Goal: Complete application form

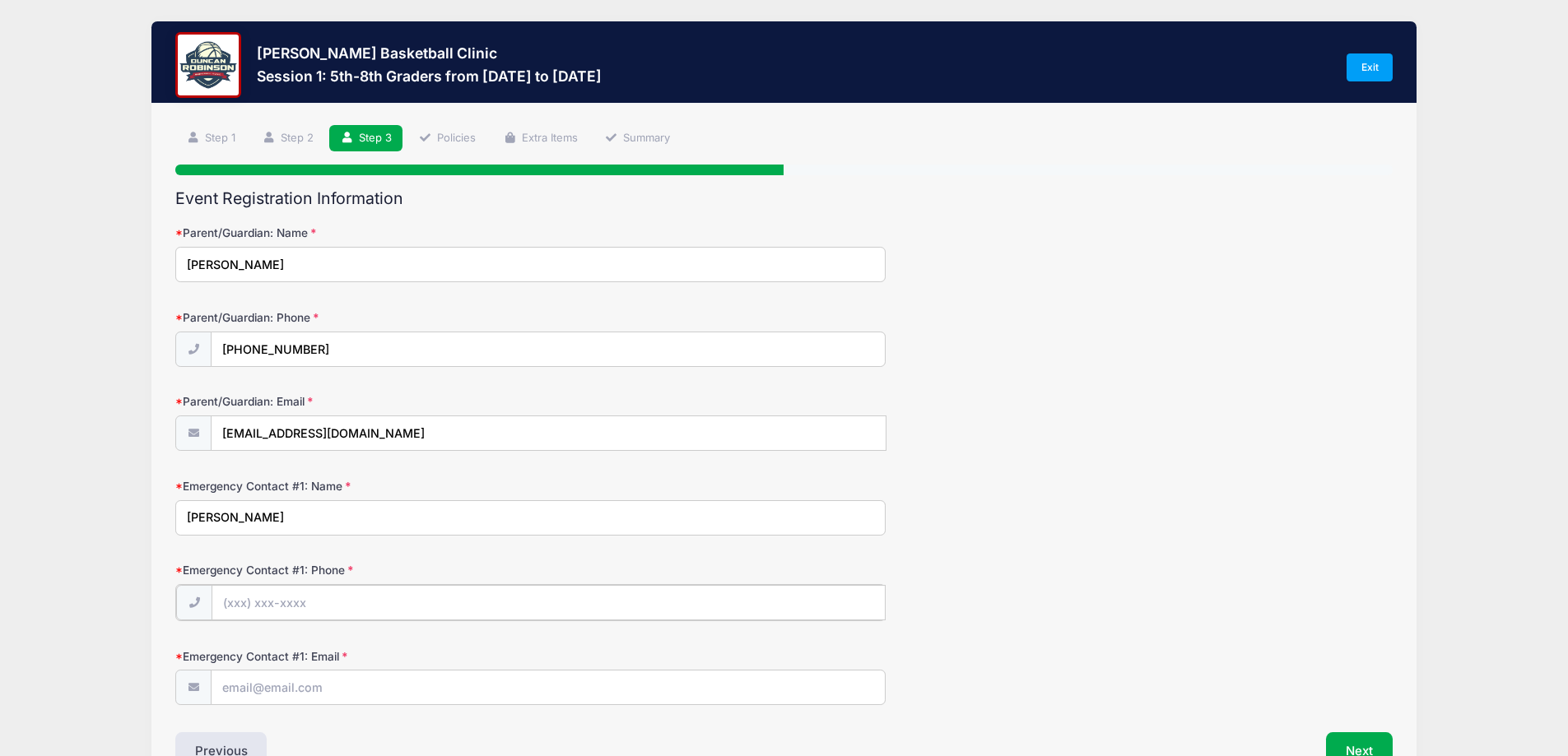
click at [270, 606] on input "Emergency Contact #1: Phone" at bounding box center [548, 603] width 674 height 35
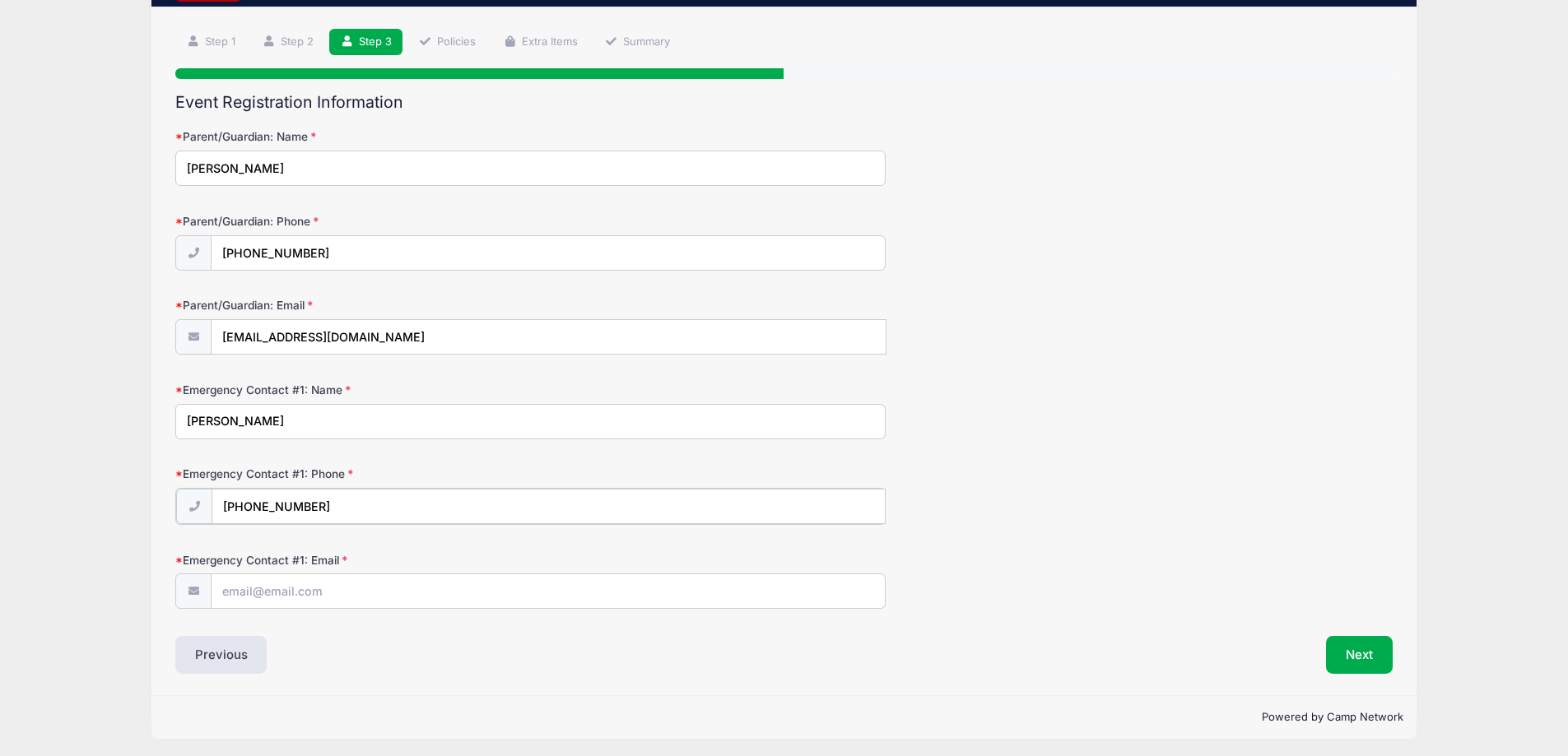
scroll to position [100, 0]
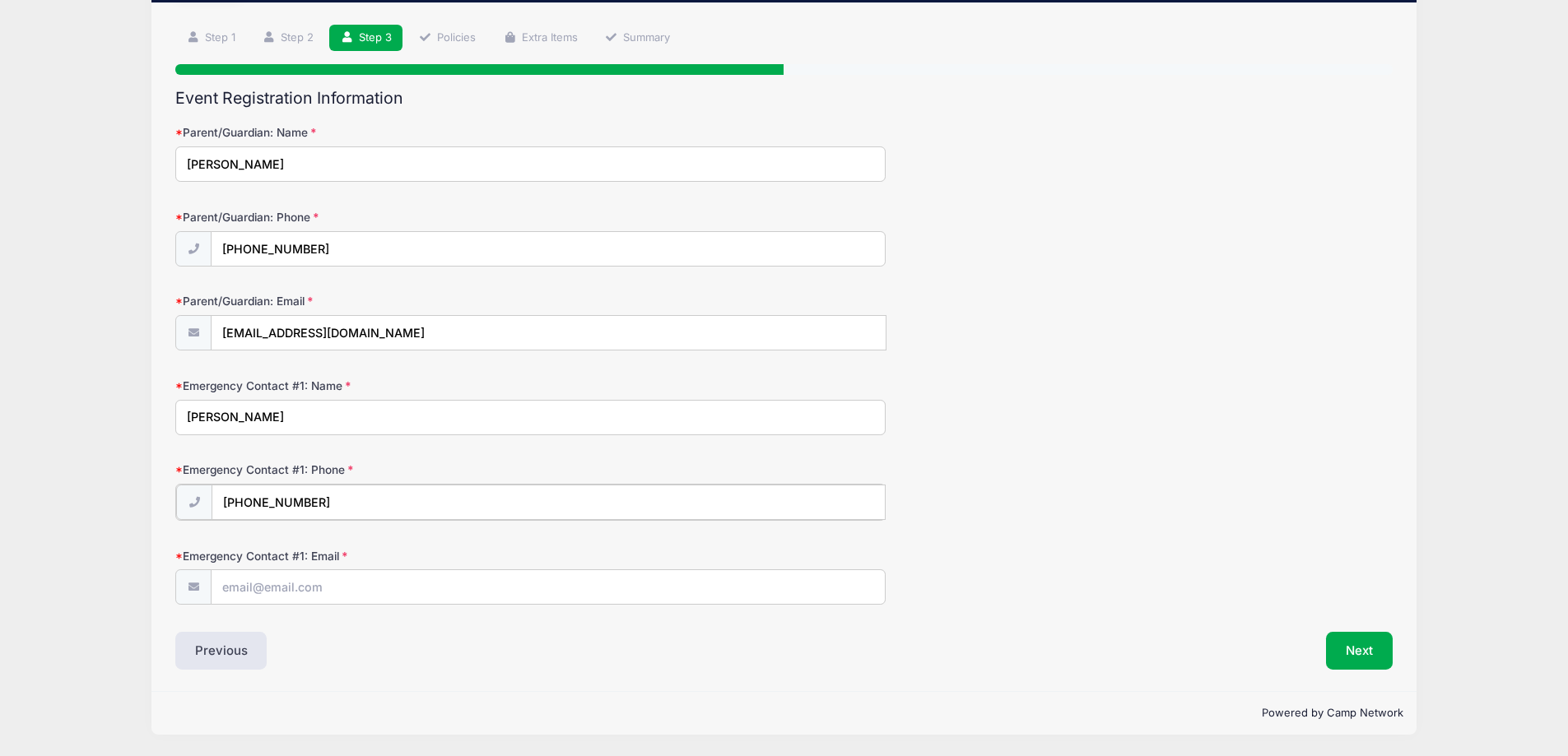
type input "[PHONE_NUMBER]"
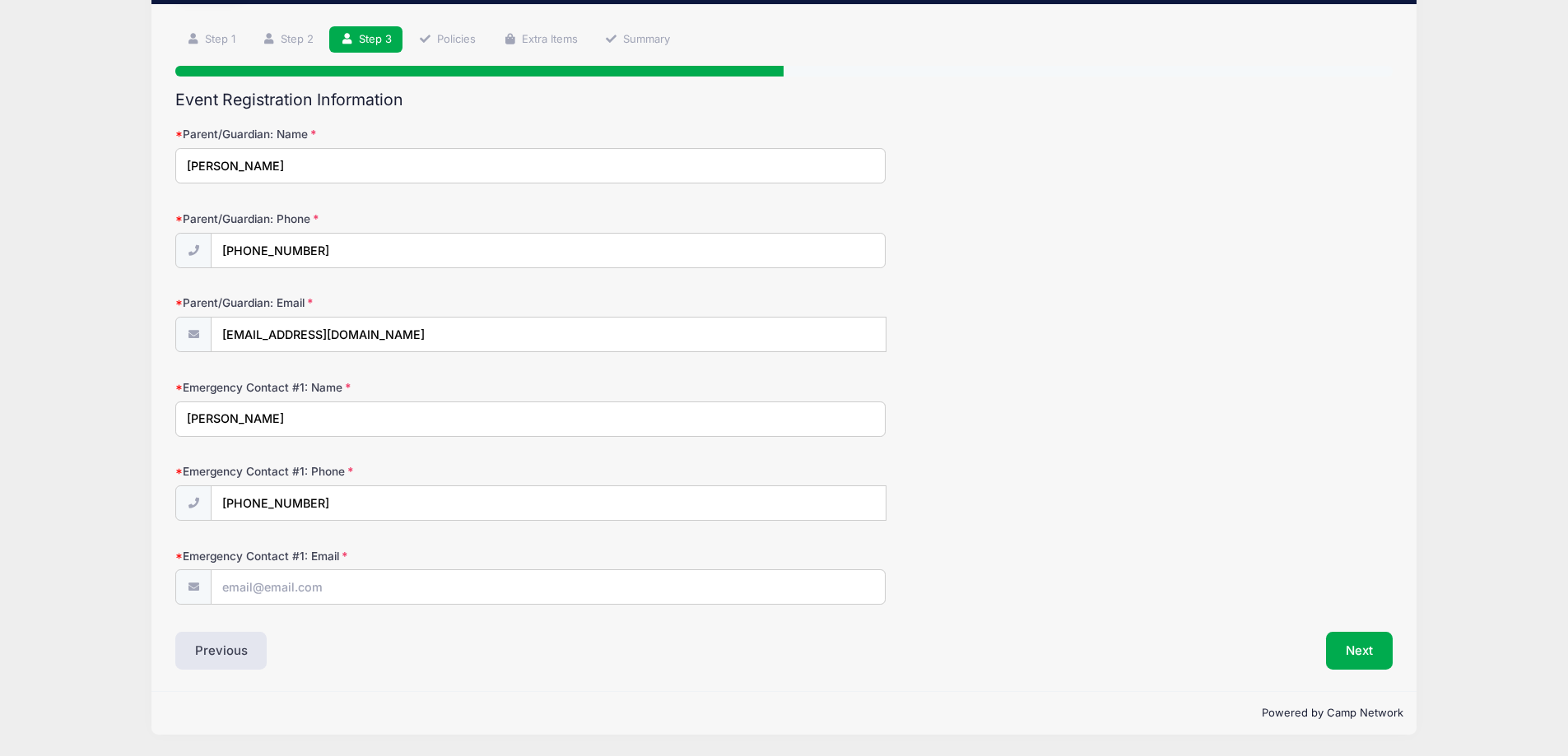
scroll to position [98, 0]
drag, startPoint x: 219, startPoint y: 411, endPoint x: 193, endPoint y: 417, distance: 26.7
click at [193, 417] on input "[PERSON_NAME]" at bounding box center [530, 419] width 710 height 35
type input "[PERSON_NAME]"
drag, startPoint x: 323, startPoint y: 494, endPoint x: 258, endPoint y: 494, distance: 65.0
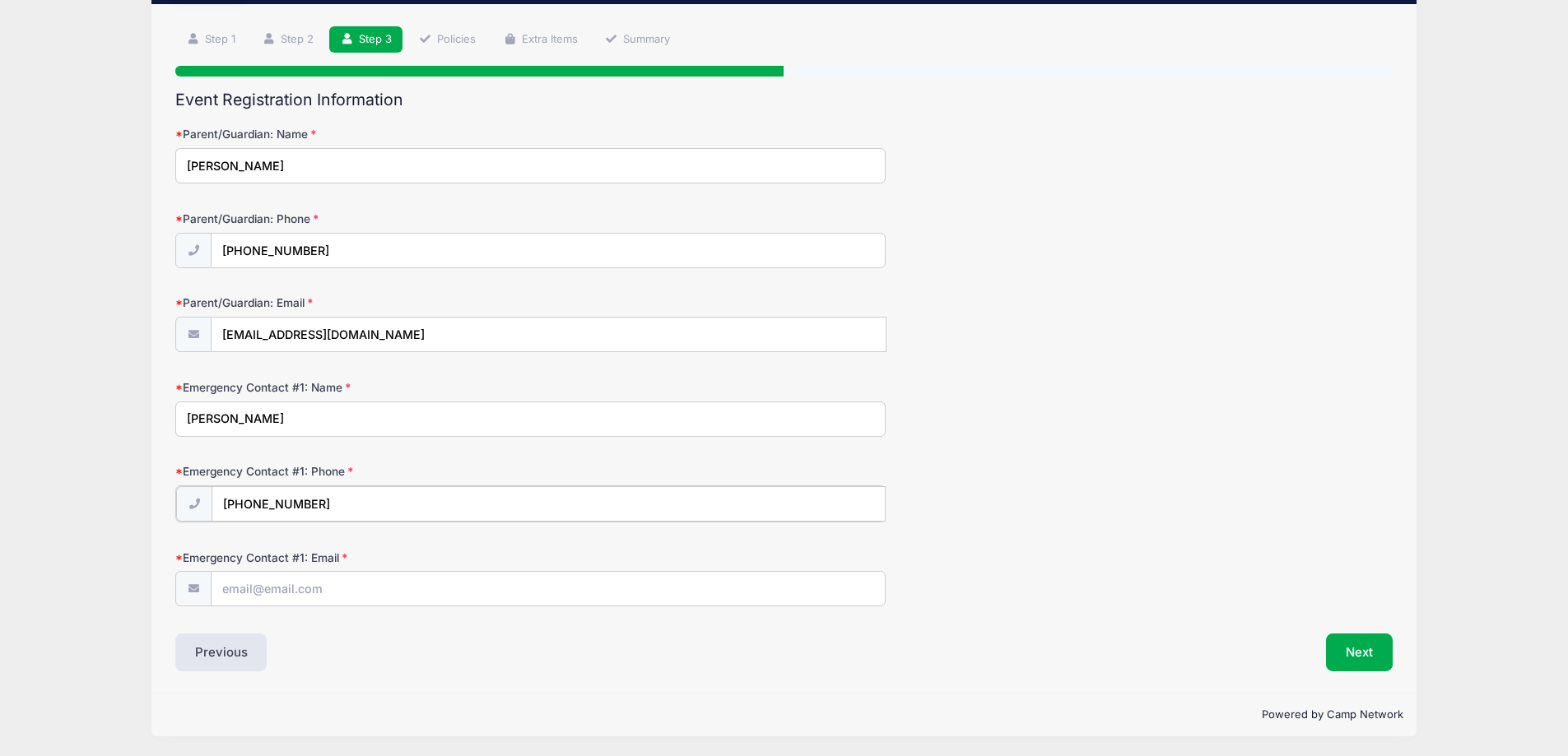
click at [258, 494] on input "[PHONE_NUMBER]" at bounding box center [548, 504] width 674 height 35
type input "[PHONE_NUMBER]"
click at [300, 578] on input "Emergency Contact #1: Email" at bounding box center [548, 588] width 673 height 35
type input "[EMAIL_ADDRESS][DOMAIN_NAME]"
click at [1342, 653] on button "Next" at bounding box center [1359, 651] width 67 height 37
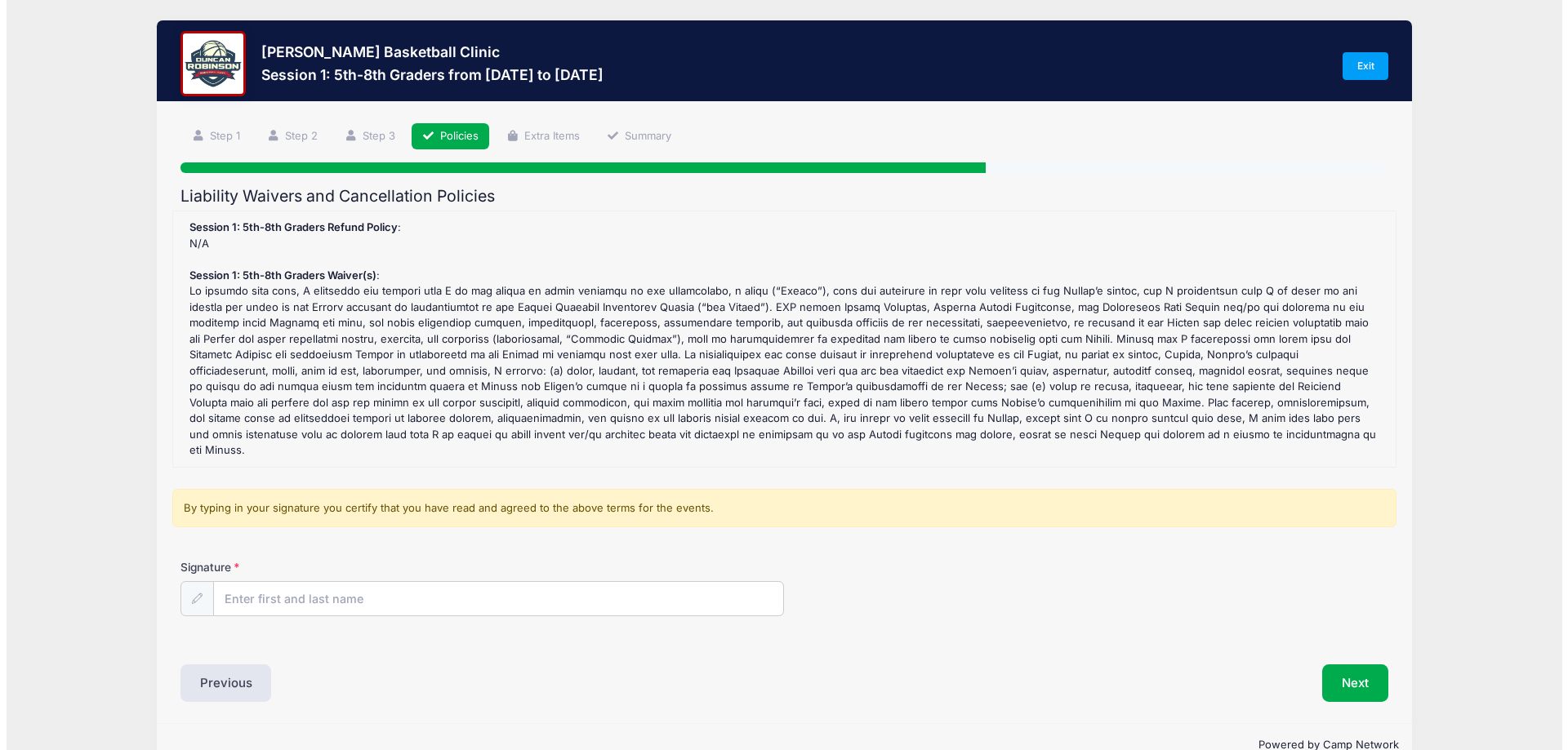
scroll to position [0, 0]
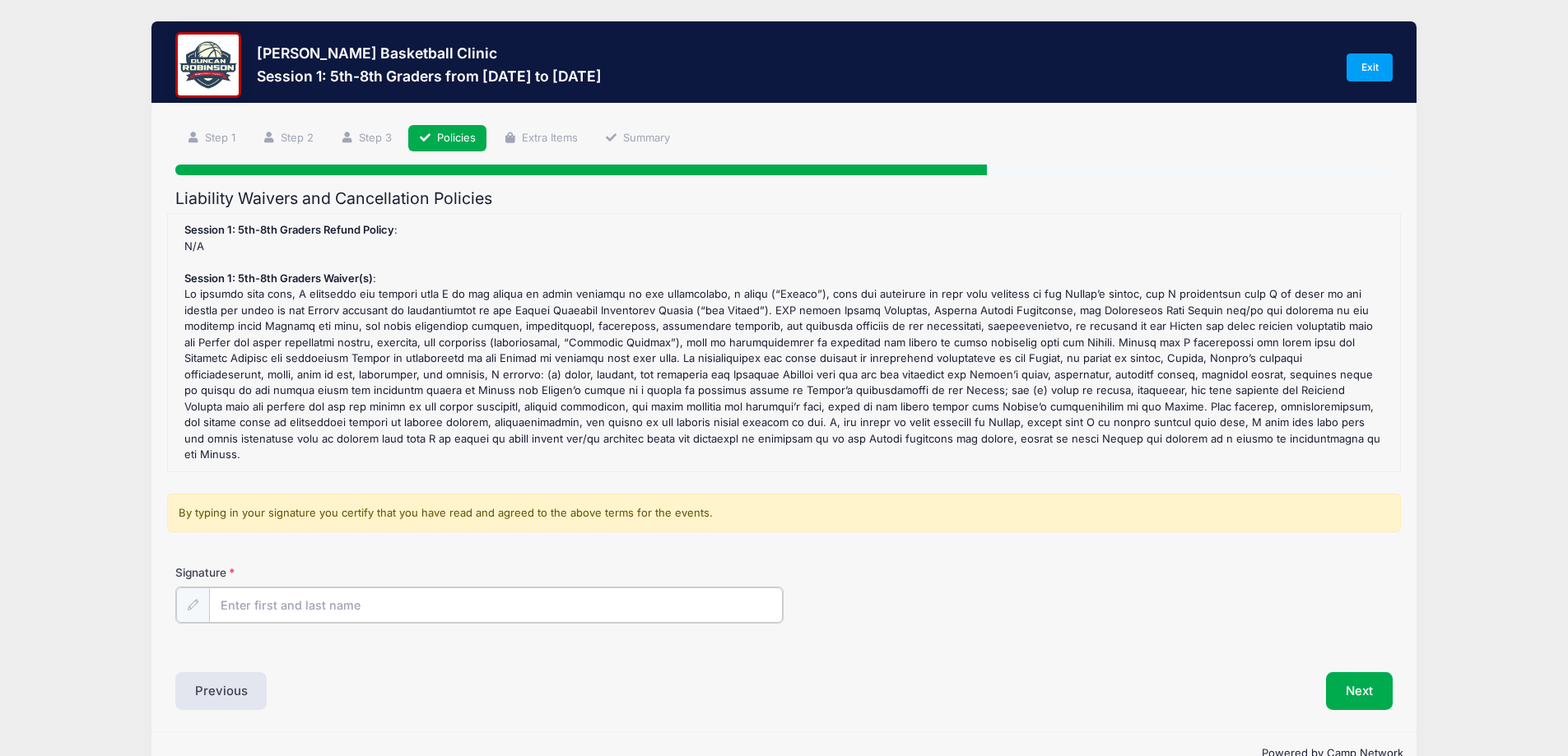
click at [582, 588] on input "Signature" at bounding box center [497, 605] width 574 height 35
type input "Jenna Pelech"
click at [1379, 677] on button "Next" at bounding box center [1359, 689] width 67 height 37
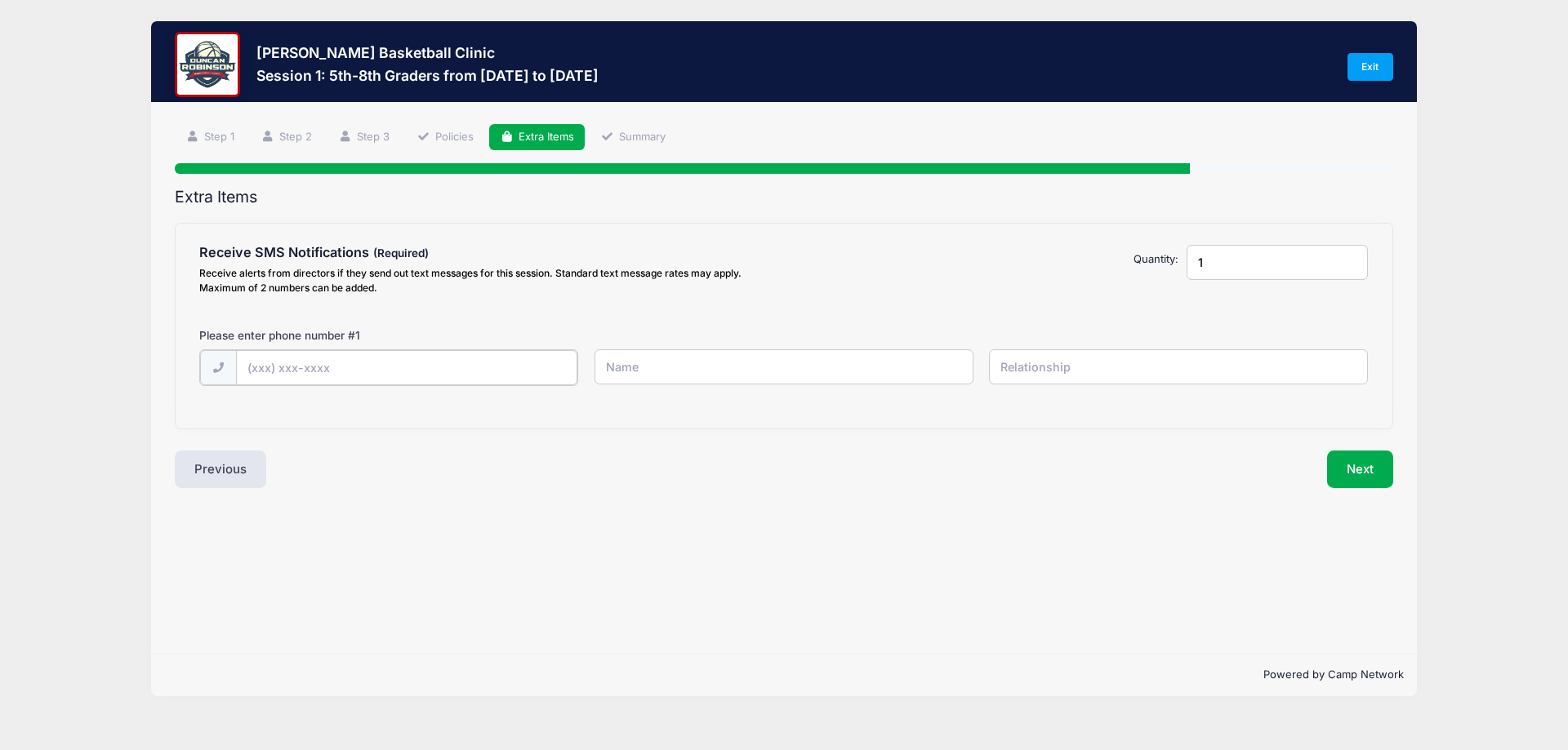
click at [0, 0] on input "text" at bounding box center [0, 0] width 0 height 0
type input "(603) 502-7992"
click at [0, 0] on input "text" at bounding box center [0, 0] width 0 height 0
type input "Jenna Pelech"
click at [0, 0] on input "text" at bounding box center [0, 0] width 0 height 0
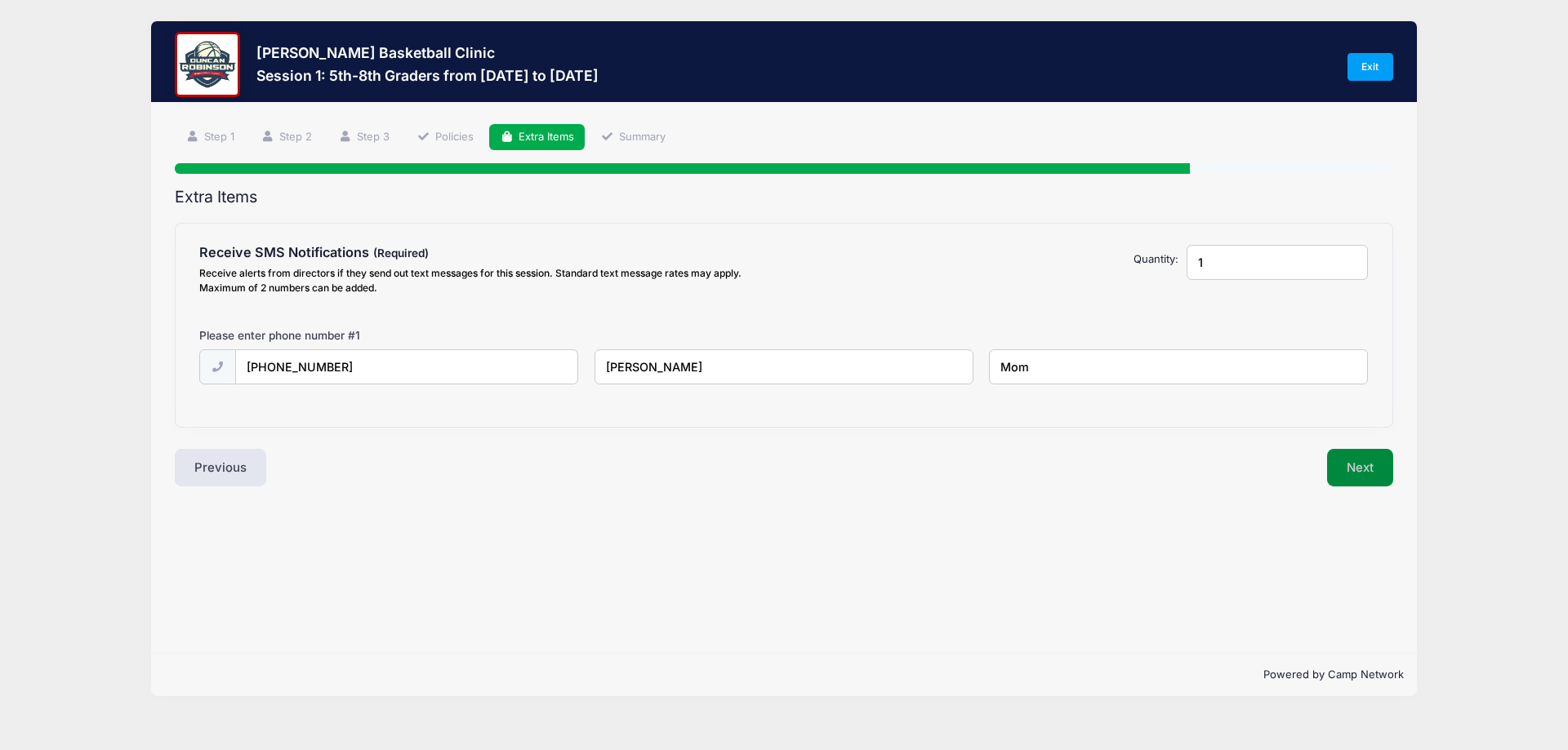
type input "Mom"
click at [1363, 477] on button "Next" at bounding box center [1360, 467] width 66 height 37
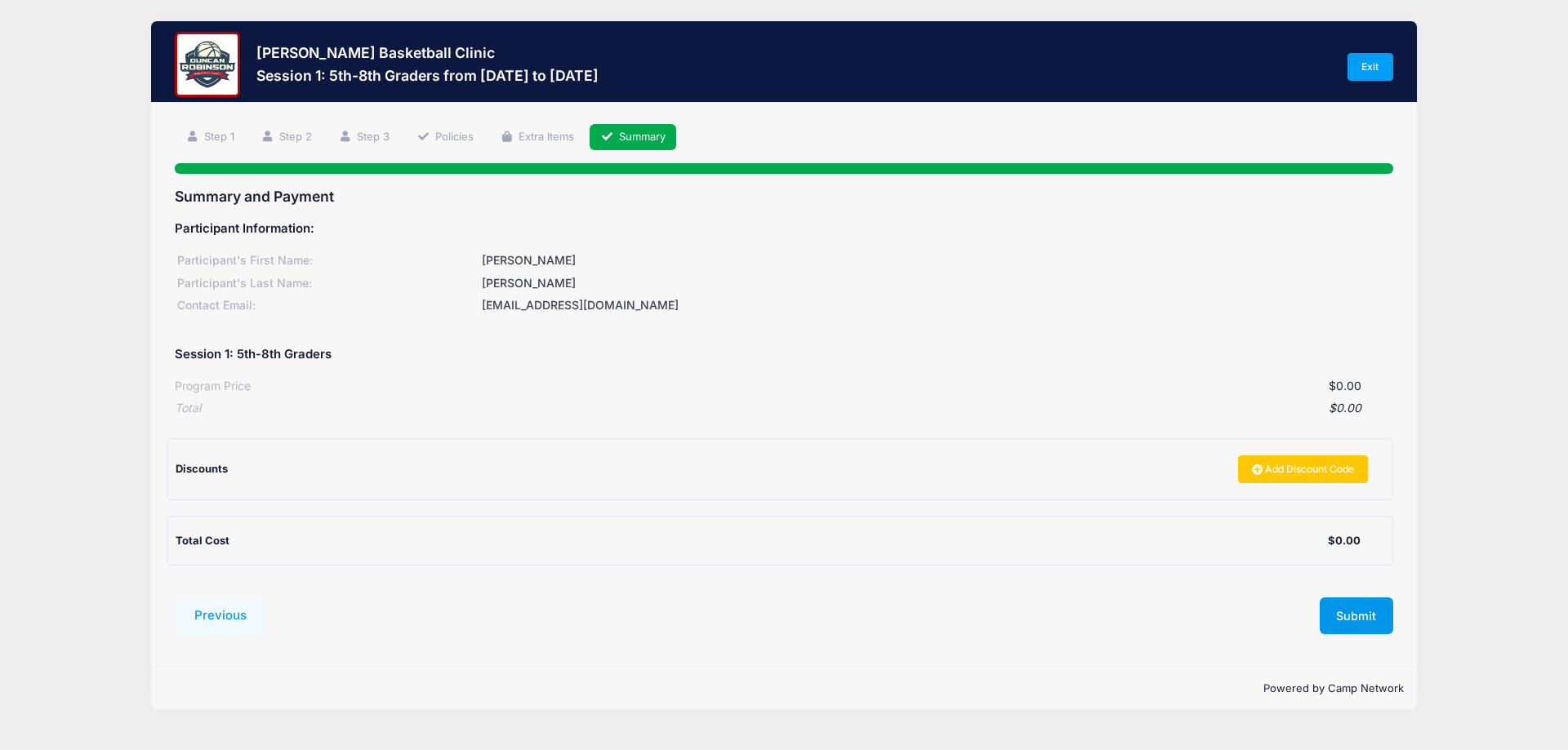
click at [1371, 616] on button "Submit" at bounding box center [1355, 616] width 73 height 37
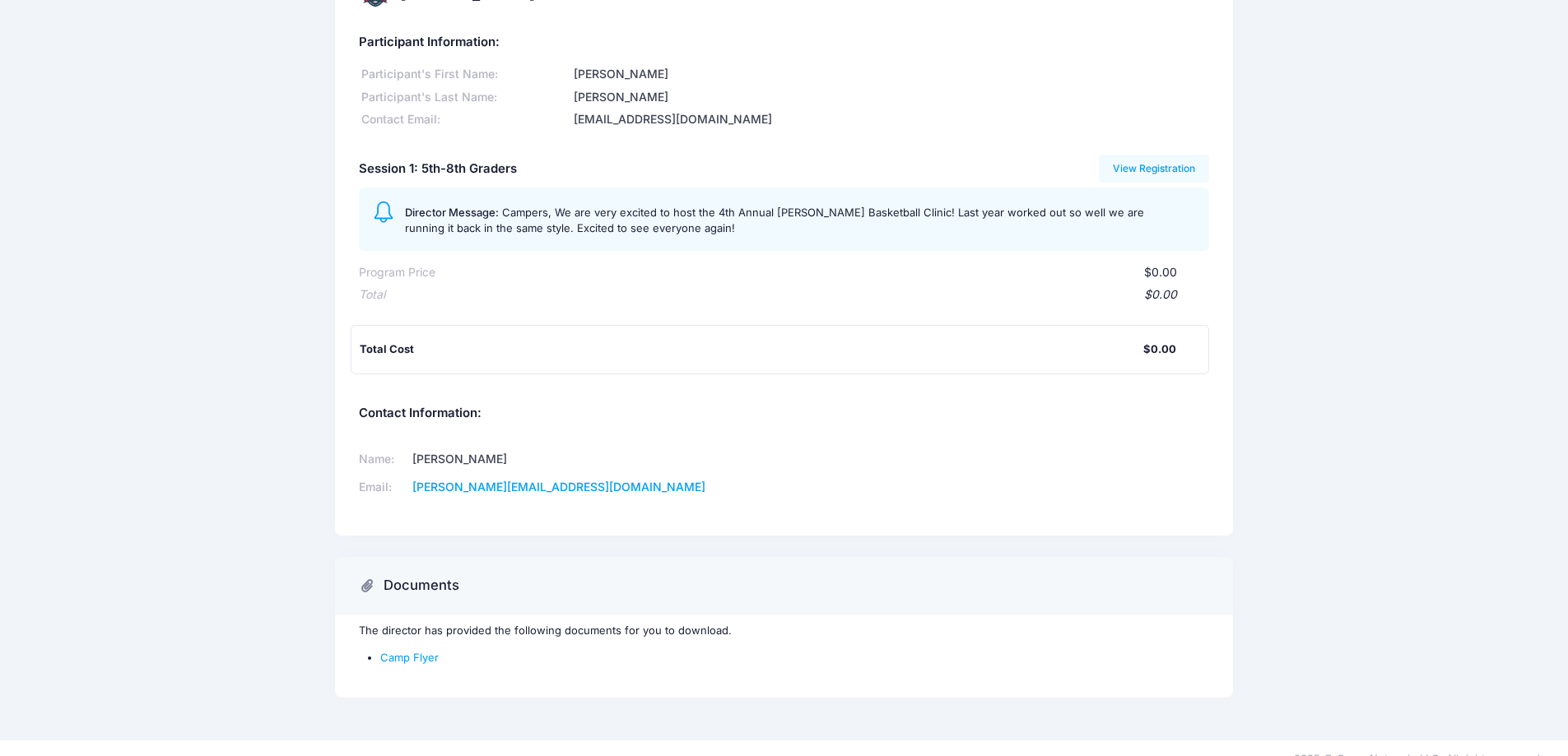
scroll to position [78, 0]
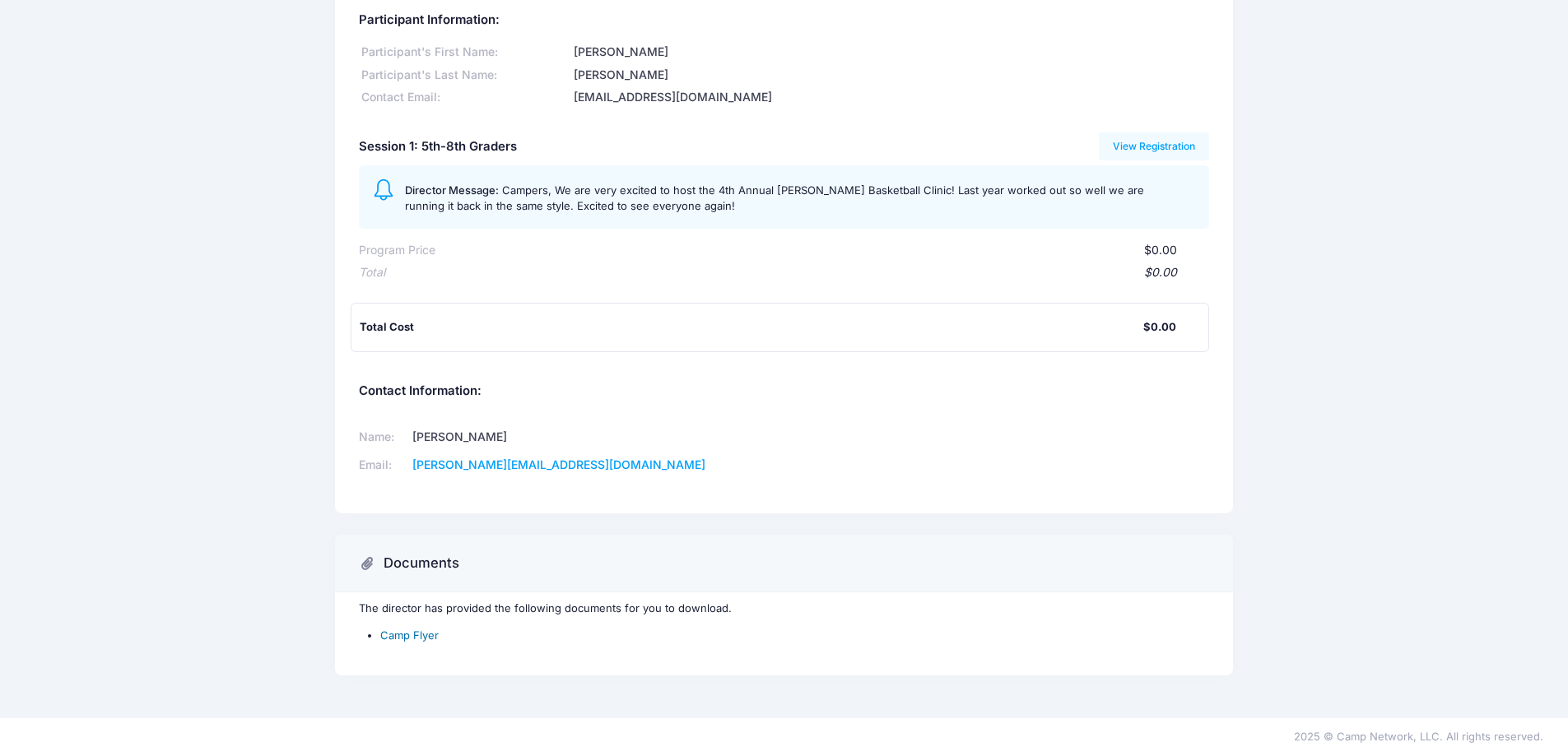
click at [421, 632] on link "Camp Flyer" at bounding box center [409, 634] width 58 height 13
